Goal: Task Accomplishment & Management: Use online tool/utility

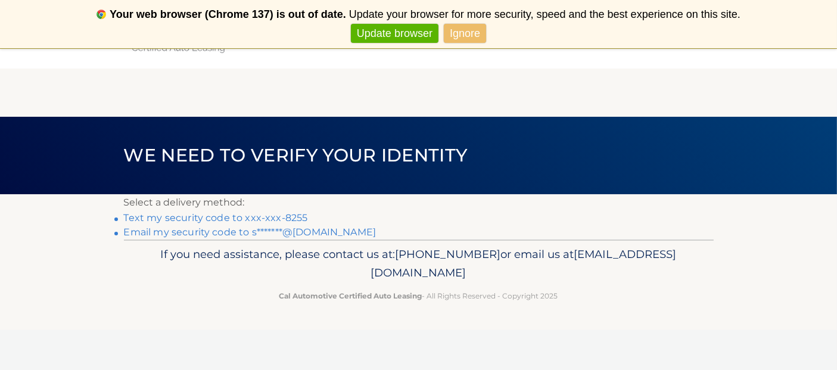
click at [252, 214] on link "Text my security code to xxx-xxx-8255" at bounding box center [216, 217] width 184 height 11
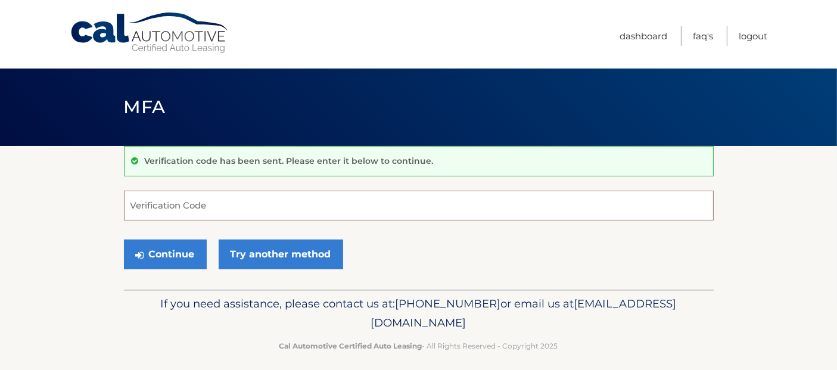
click at [177, 204] on input "Verification Code" at bounding box center [419, 206] width 590 height 30
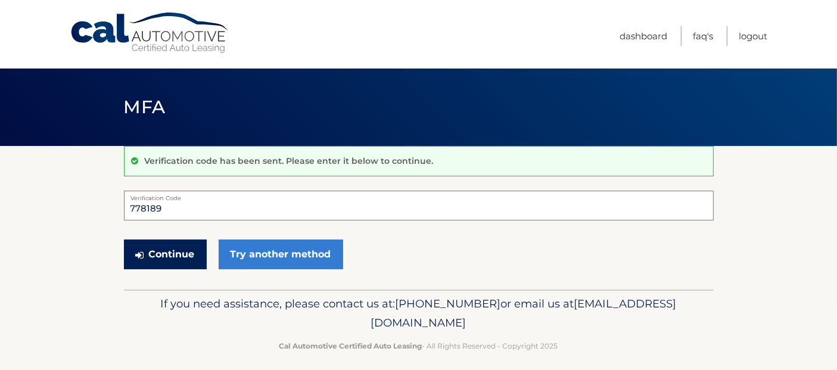
type input "778189"
click at [177, 247] on button "Continue" at bounding box center [165, 255] width 83 height 30
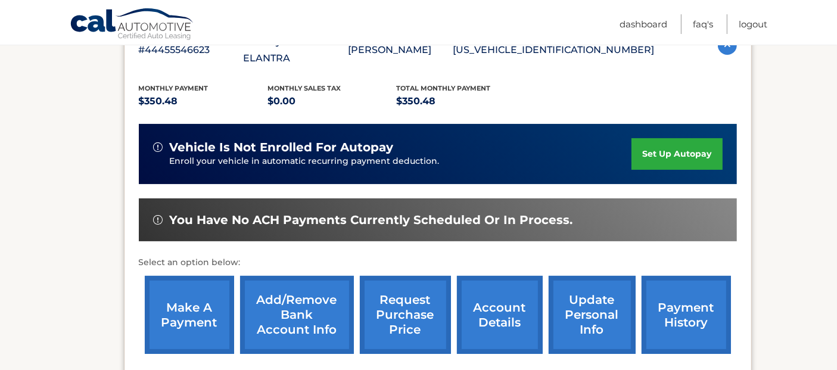
scroll to position [237, 0]
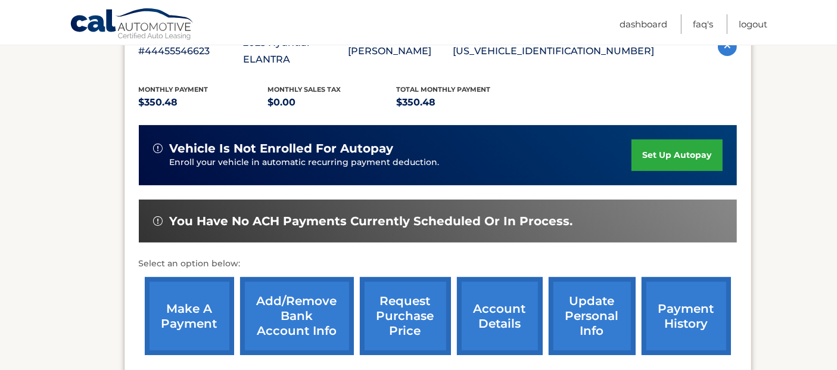
click at [186, 285] on link "make a payment" at bounding box center [189, 316] width 89 height 78
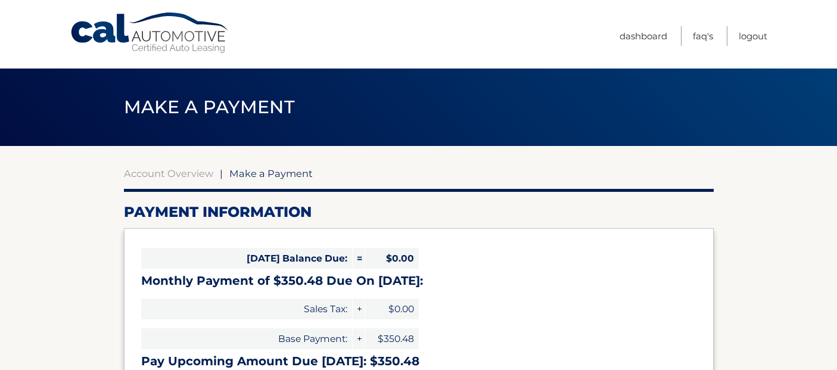
select select "MWIxNTAxOTgtOGJlOS00YjFjLWI0MzMtZTJjNjQ3NDkyMzgx"
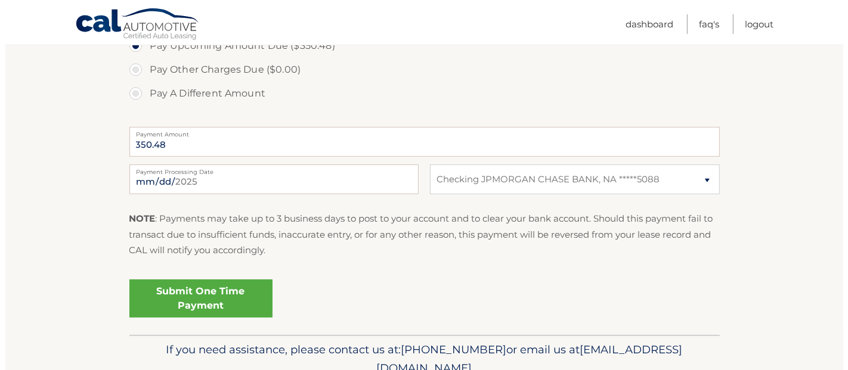
scroll to position [426, 0]
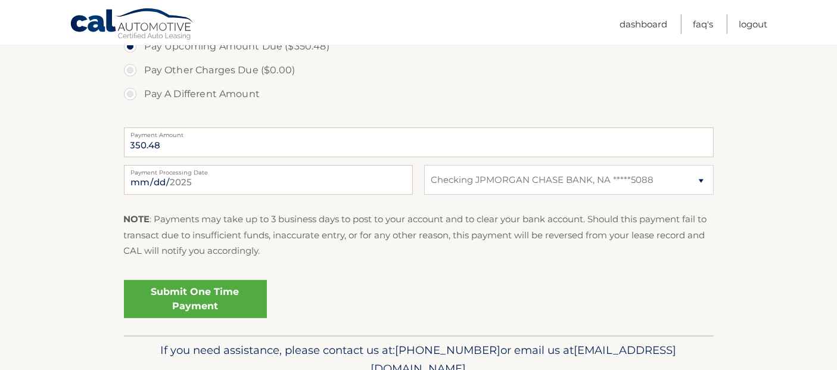
click at [192, 302] on link "Submit One Time Payment" at bounding box center [195, 299] width 143 height 38
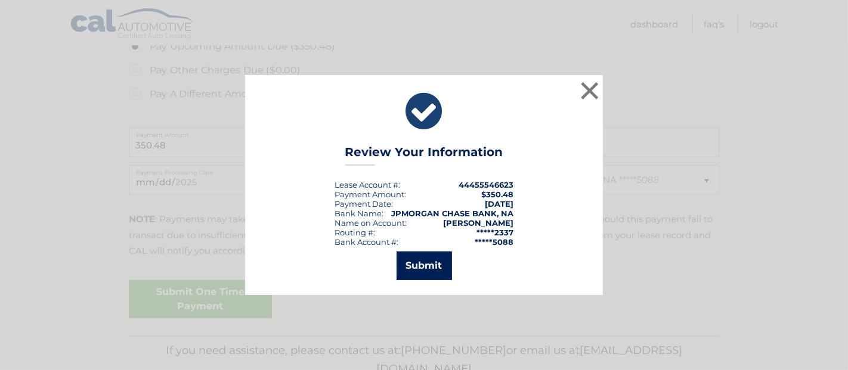
click at [430, 263] on button "Submit" at bounding box center [423, 266] width 55 height 29
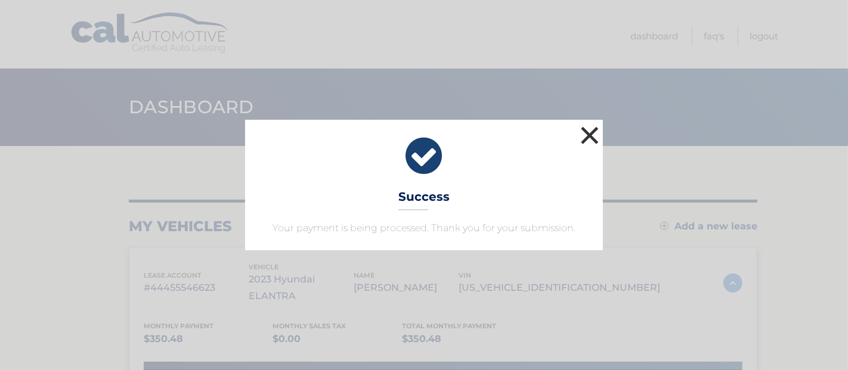
click at [596, 129] on button "×" at bounding box center [590, 135] width 24 height 24
